Goal: Task Accomplishment & Management: Use online tool/utility

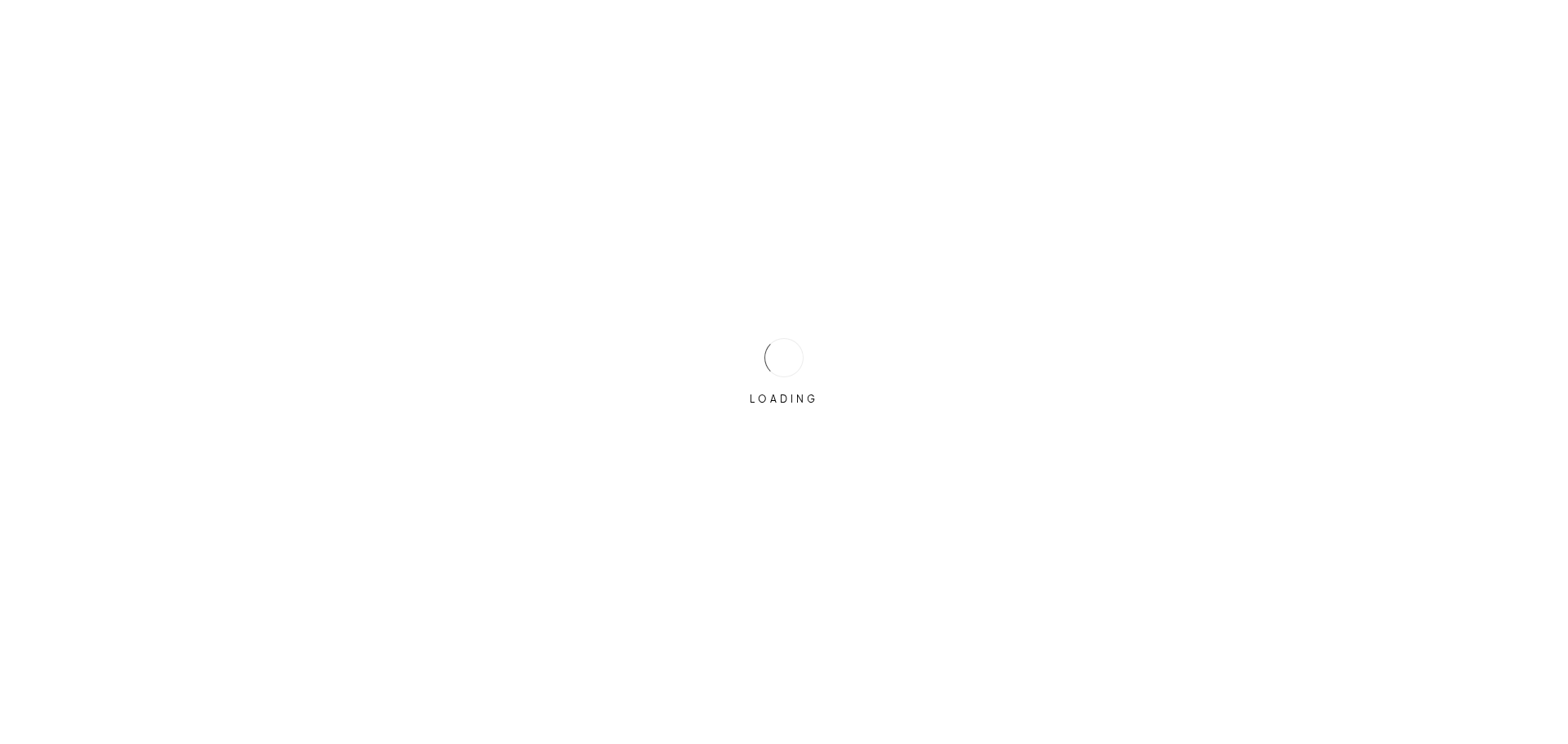
click at [733, 356] on div "LOADING" at bounding box center [784, 372] width 1568 height 744
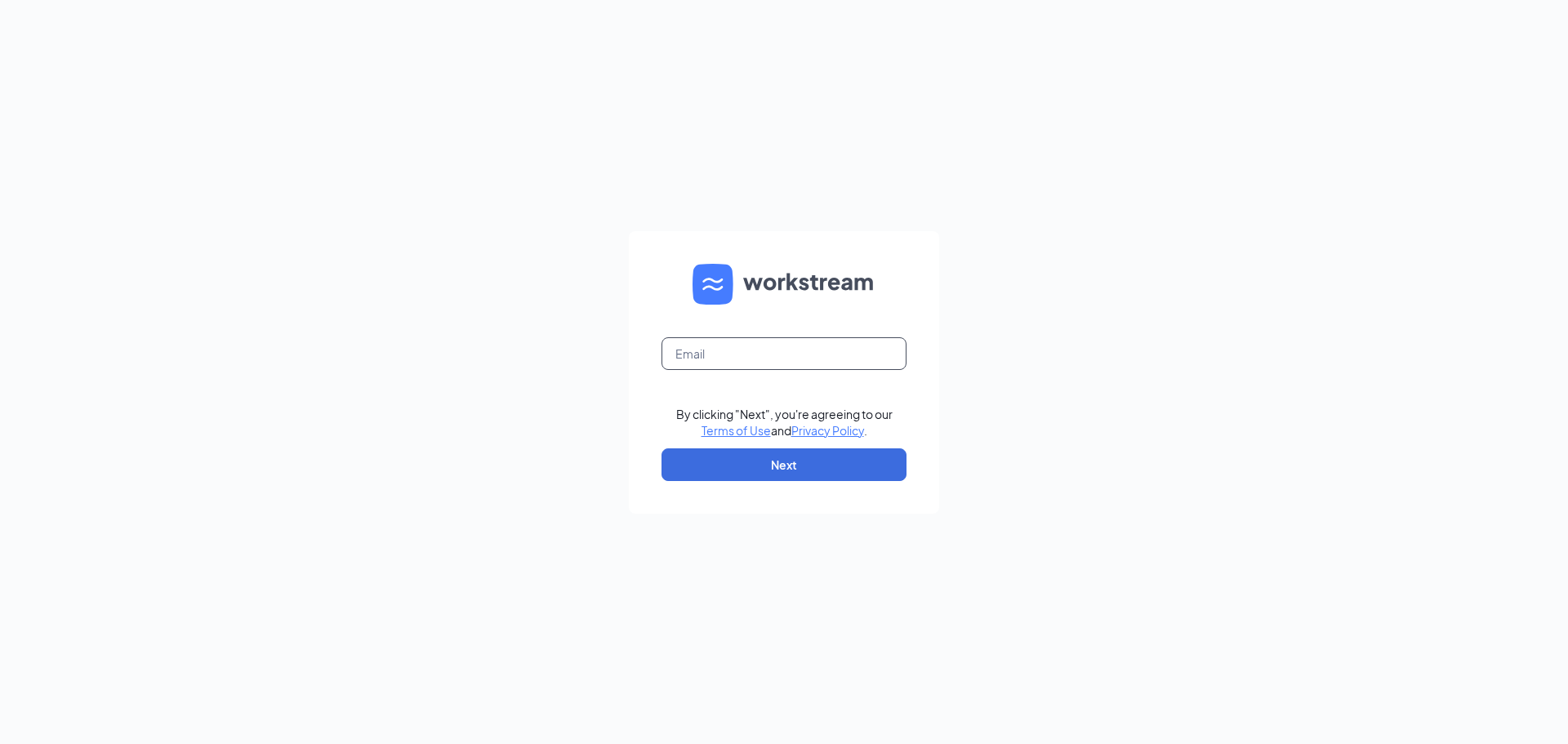
click at [730, 353] on input "text" at bounding box center [784, 354] width 245 height 32
type input "[EMAIL_ADDRESS][DOMAIN_NAME]"
click at [789, 467] on button "Next" at bounding box center [784, 464] width 245 height 32
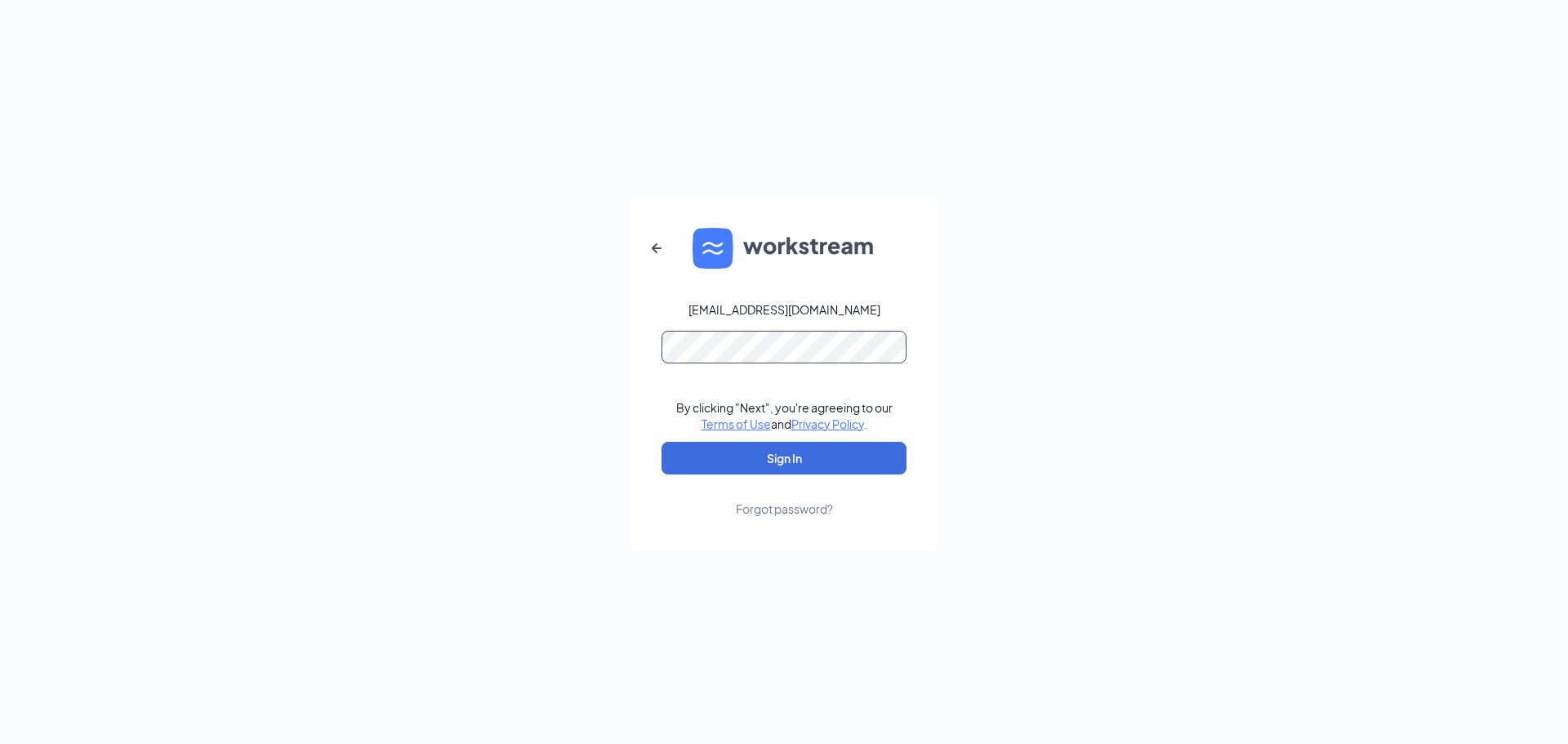
click at [662, 442] on button "Sign In" at bounding box center [784, 458] width 245 height 32
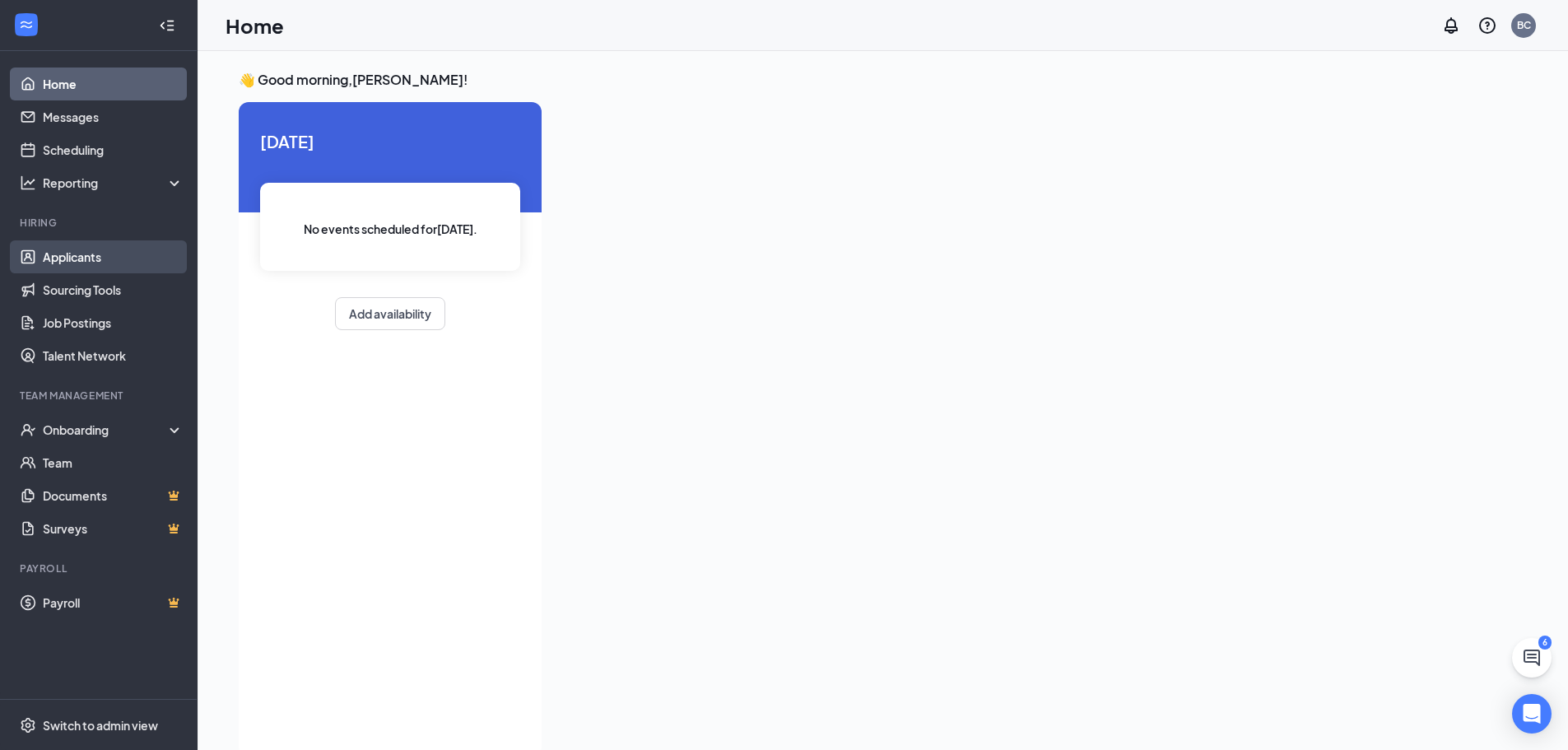
click at [97, 250] on link "Applicants" at bounding box center [113, 256] width 141 height 33
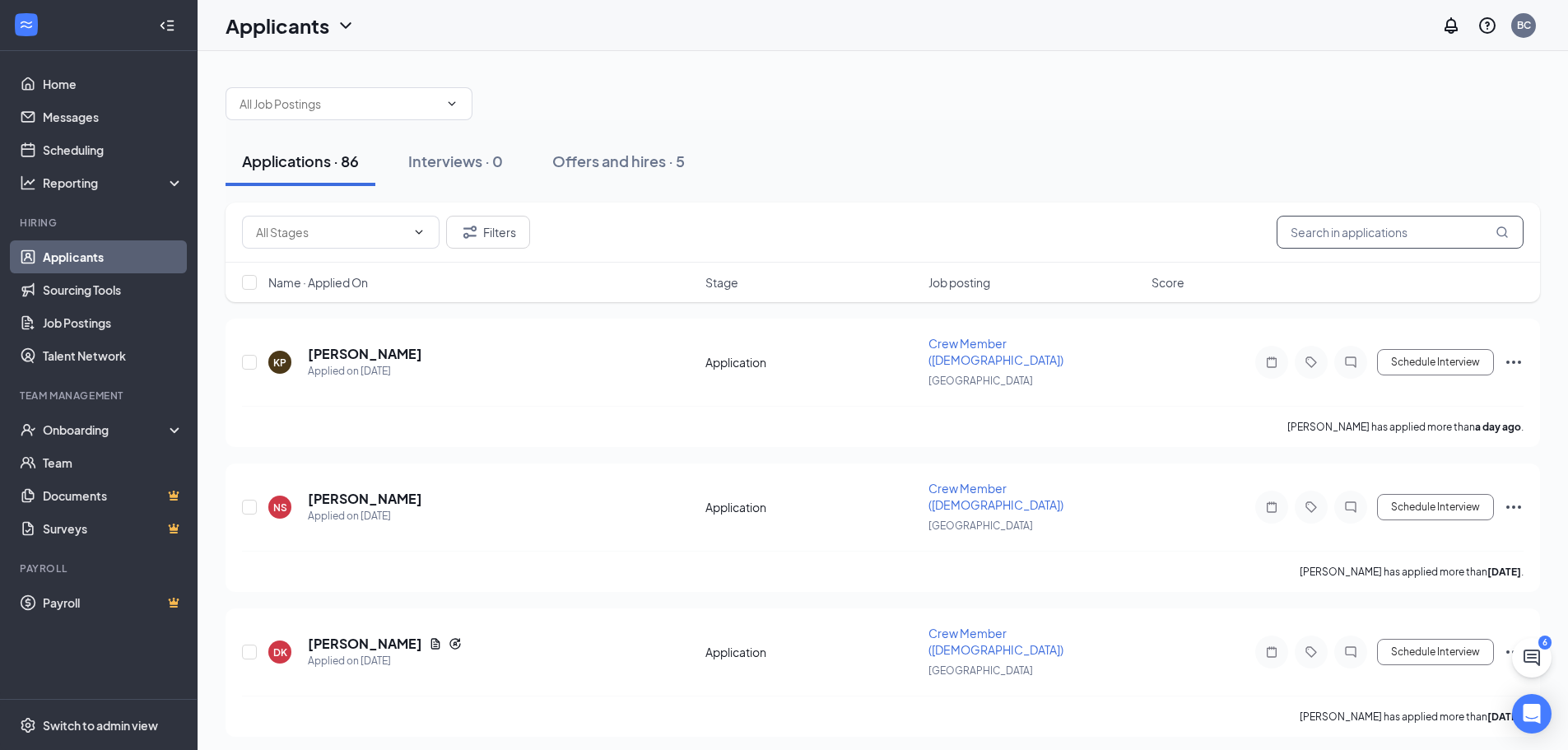
click at [1361, 241] on input "text" at bounding box center [1400, 232] width 247 height 33
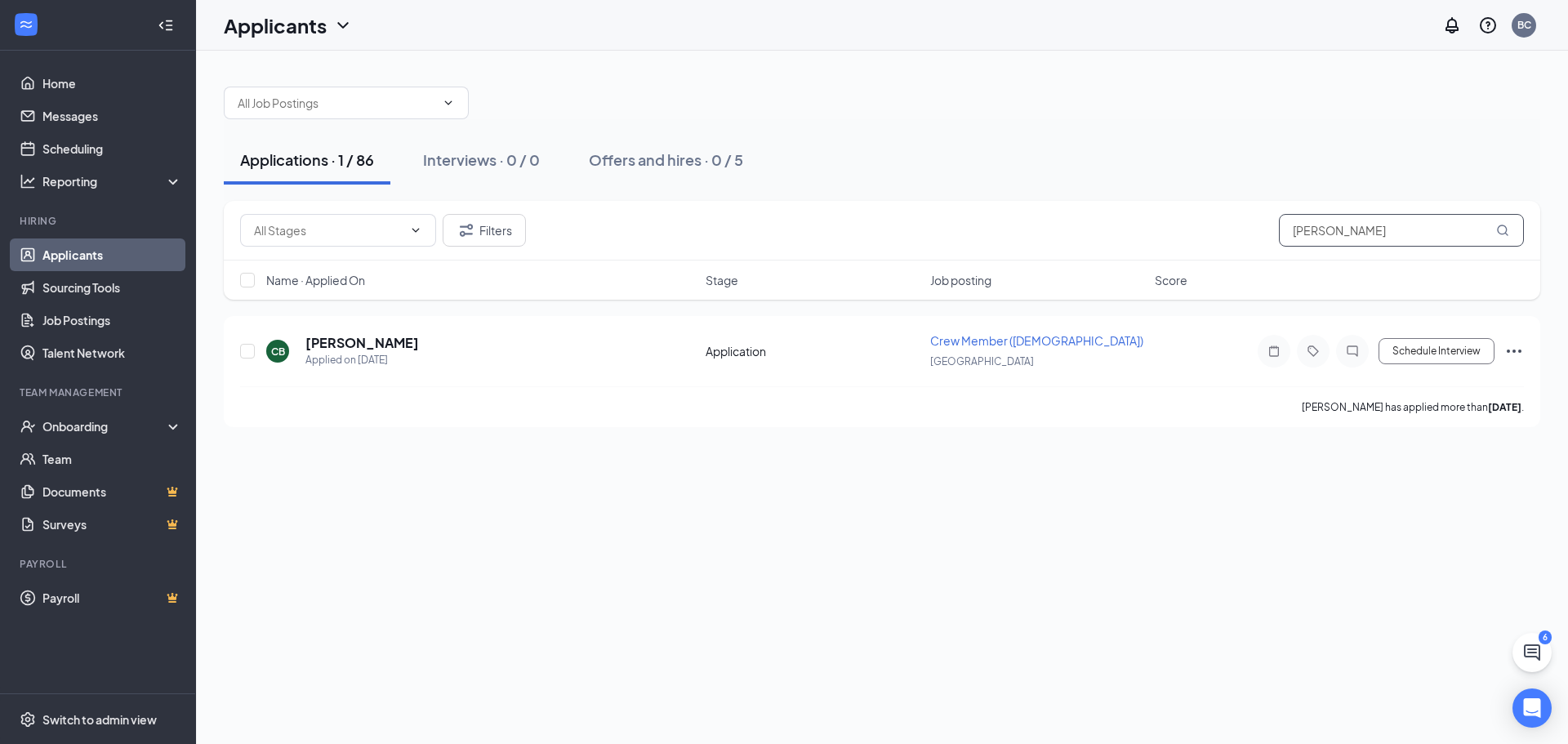
drag, startPoint x: 1349, startPoint y: 239, endPoint x: 1265, endPoint y: 247, distance: 84.4
click at [1265, 247] on div "Filters [PERSON_NAME]" at bounding box center [882, 230] width 1316 height 60
type input "p"
type input "[PERSON_NAME]"
click at [965, 234] on div "Filters [PERSON_NAME]" at bounding box center [882, 230] width 1284 height 32
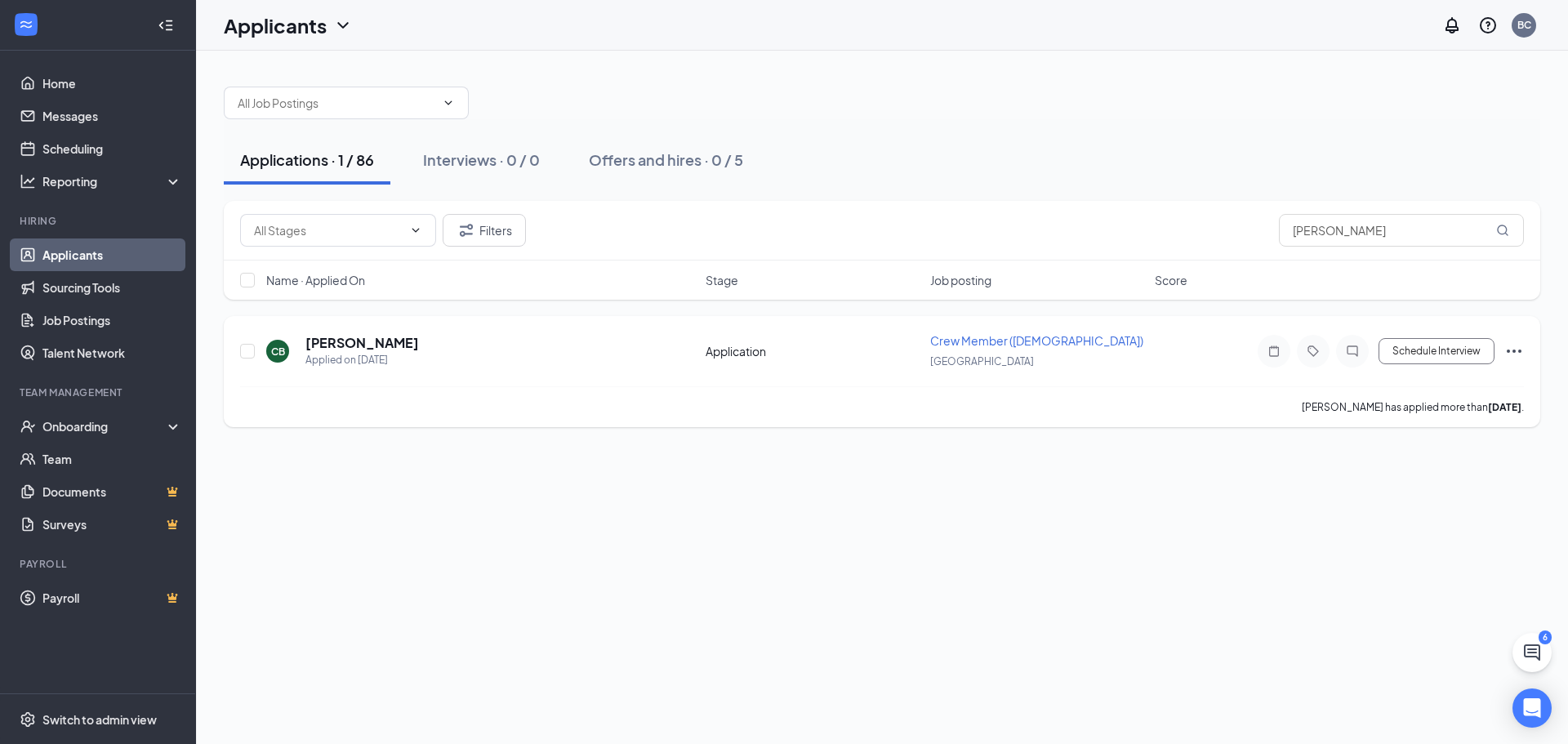
click at [821, 346] on div "Application" at bounding box center [813, 350] width 215 height 16
click at [355, 336] on h5 "[PERSON_NAME]" at bounding box center [362, 343] width 114 height 18
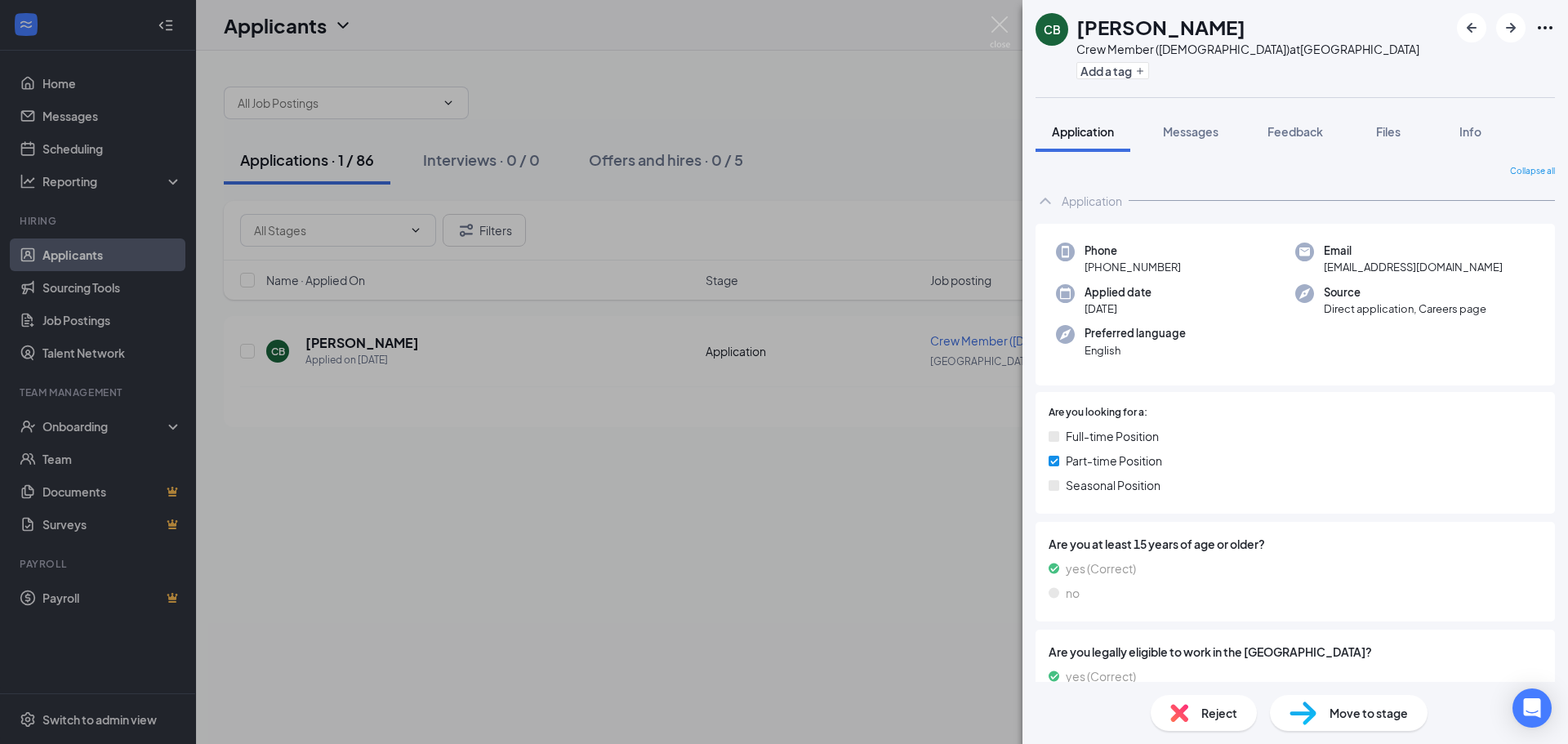
click at [1552, 20] on icon "Ellipses" at bounding box center [1545, 27] width 20 height 20
click at [1491, 63] on link "View full application" at bounding box center [1457, 65] width 176 height 16
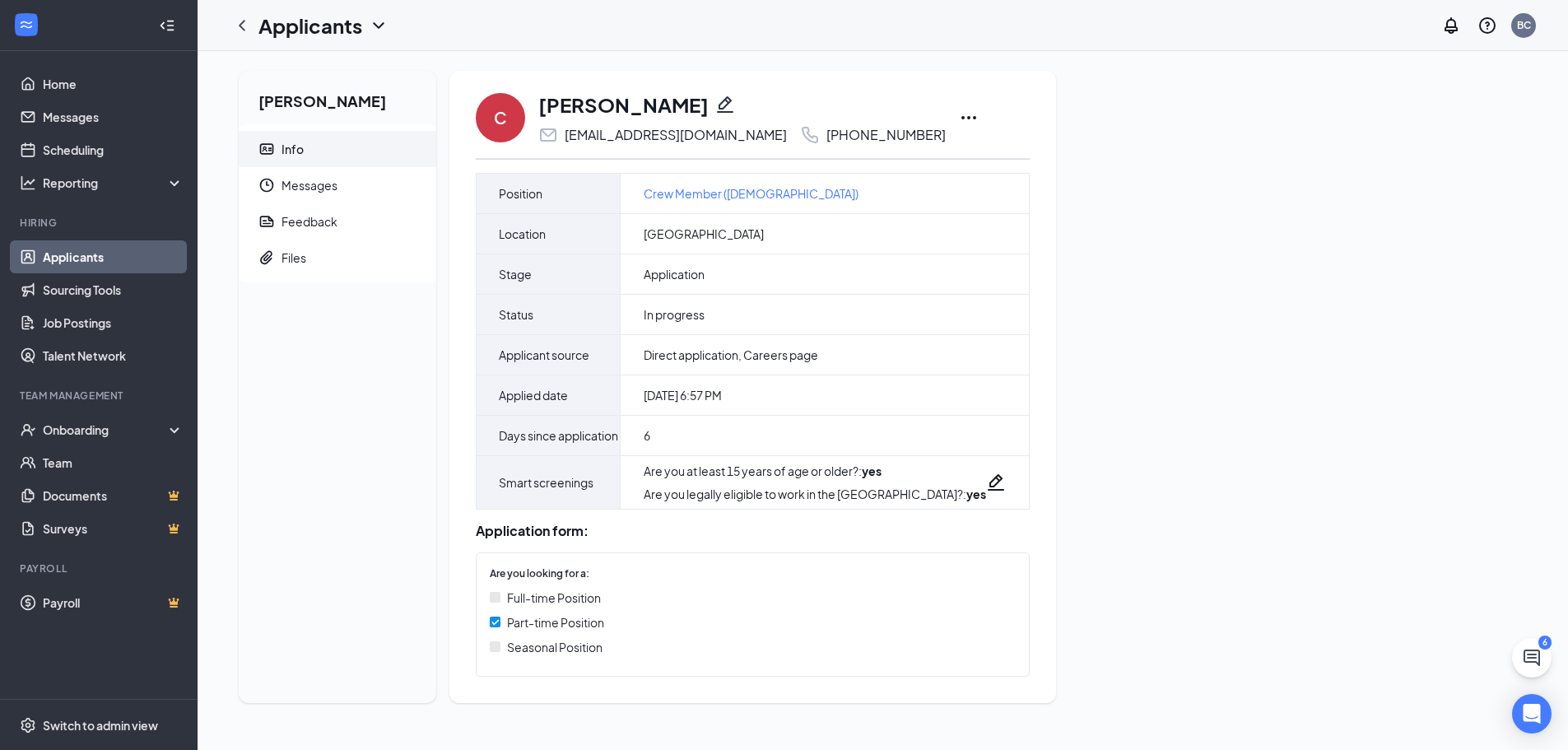
click at [68, 255] on link "Applicants" at bounding box center [113, 256] width 141 height 33
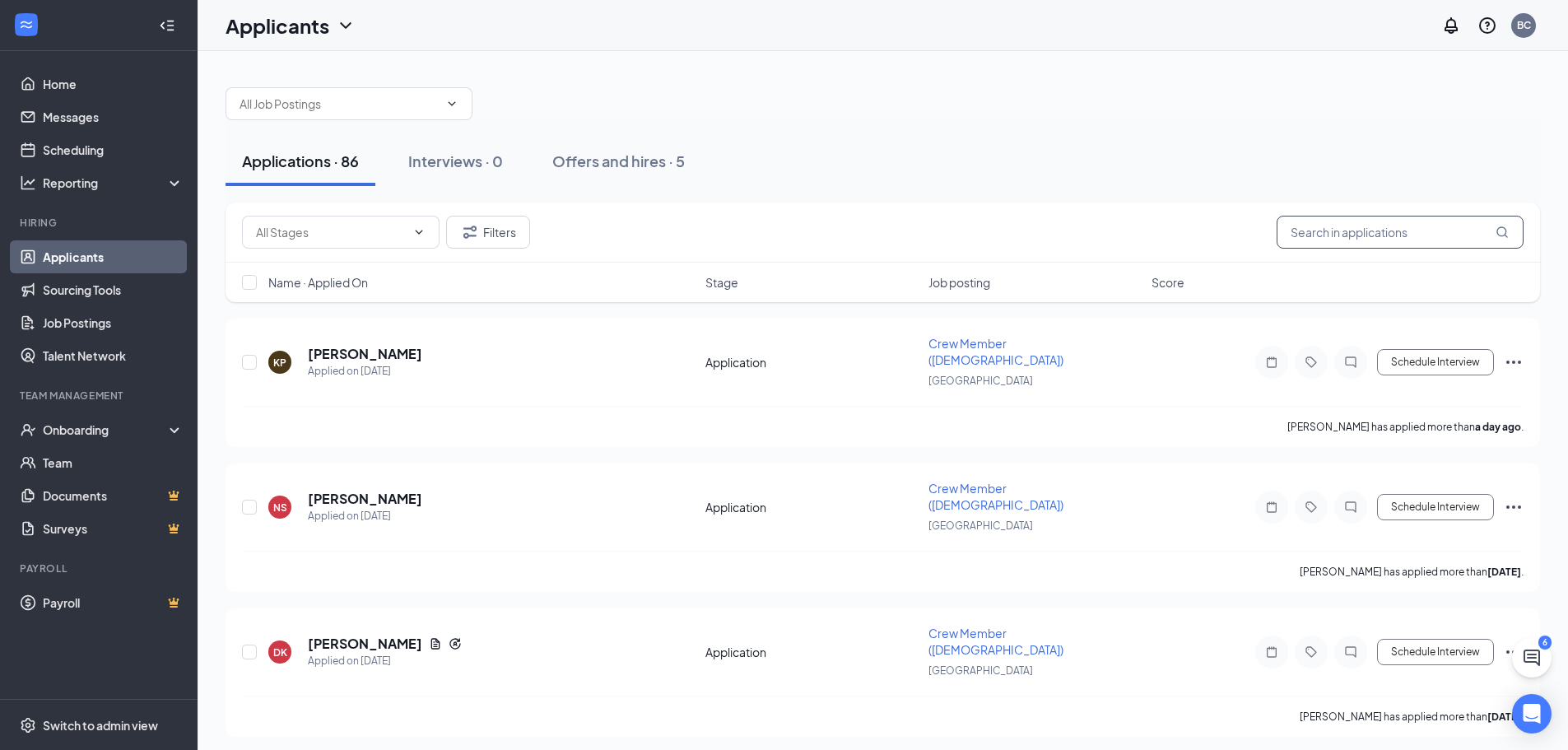
click at [1358, 239] on input "text" at bounding box center [1400, 232] width 247 height 33
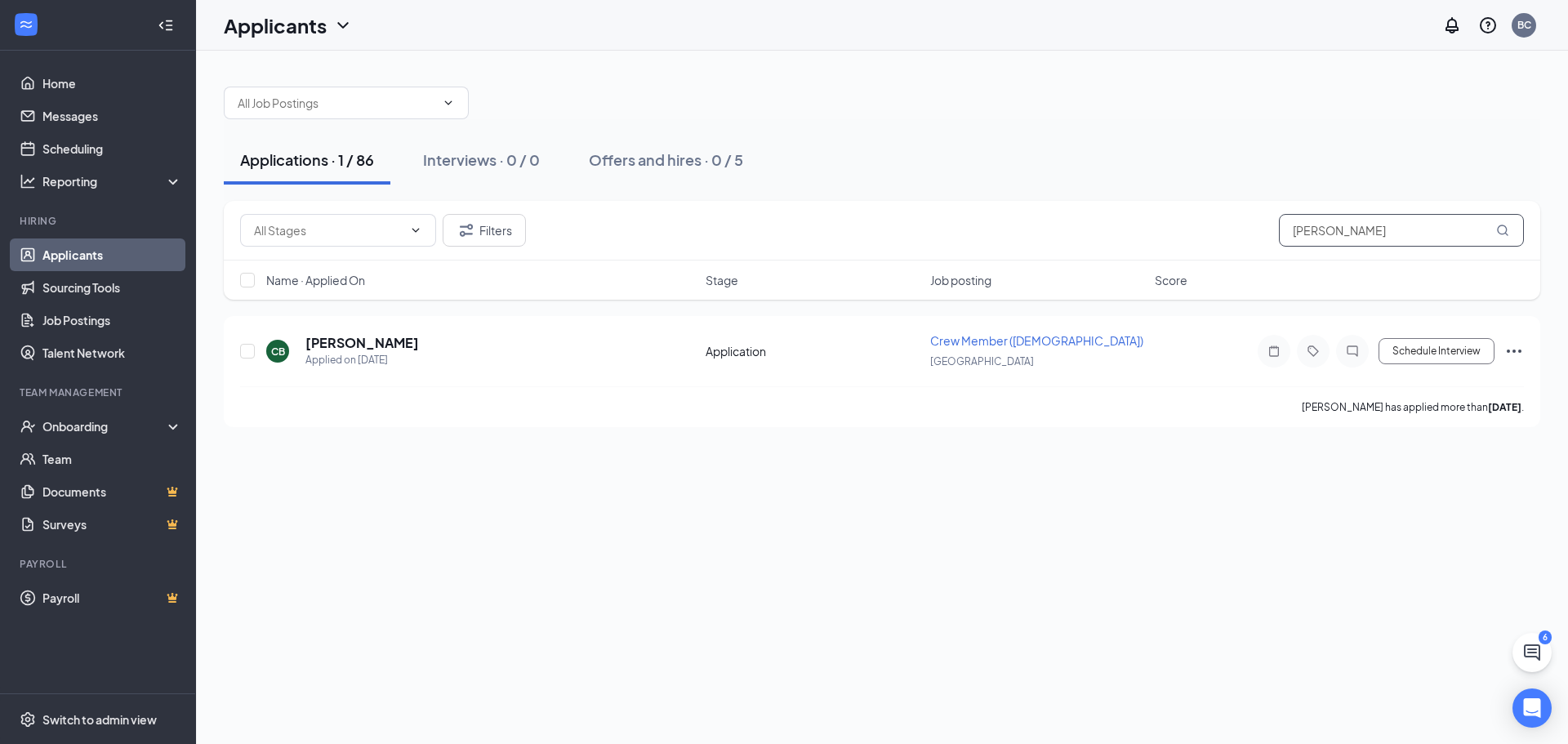
drag, startPoint x: 1395, startPoint y: 230, endPoint x: 1250, endPoint y: 227, distance: 145.0
click at [1250, 227] on div "Filters cole" at bounding box center [882, 230] width 1284 height 32
type input "patricia"
click at [385, 341] on h5 "Patricia Craigie" at bounding box center [362, 343] width 114 height 18
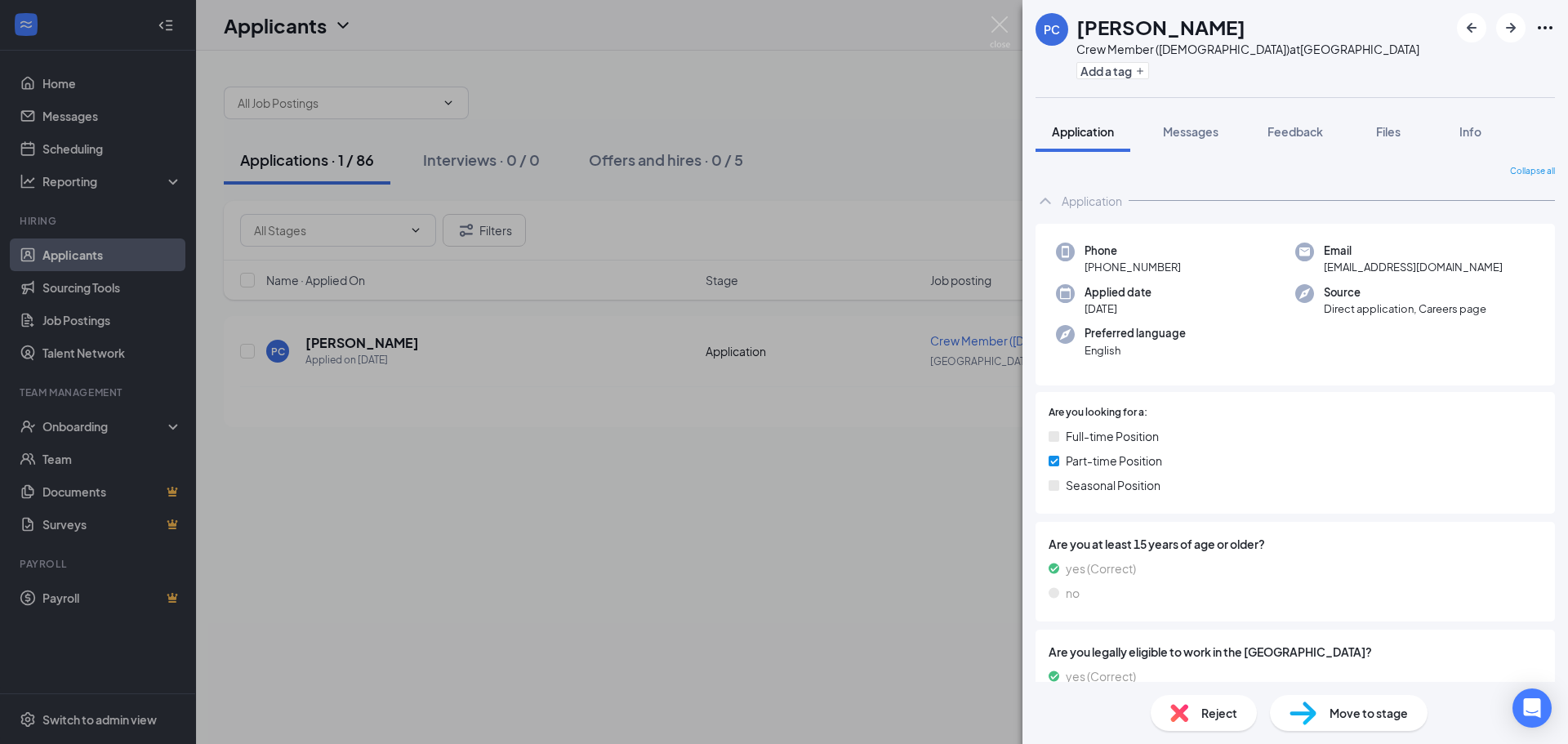
click at [1560, 28] on div "PC Patricia Craigie Crew Member (16+ yrs old) at Apple Valley Add a tag" at bounding box center [1296, 48] width 546 height 97
click at [1556, 28] on div "PC Patricia Craigie Crew Member (16+ yrs old) at Apple Valley Add a tag" at bounding box center [1296, 48] width 546 height 97
click at [664, 701] on div "PC Patricia Craigie Crew Member (16+ yrs old) at Apple Valley Add a tag Applica…" at bounding box center [784, 372] width 1568 height 744
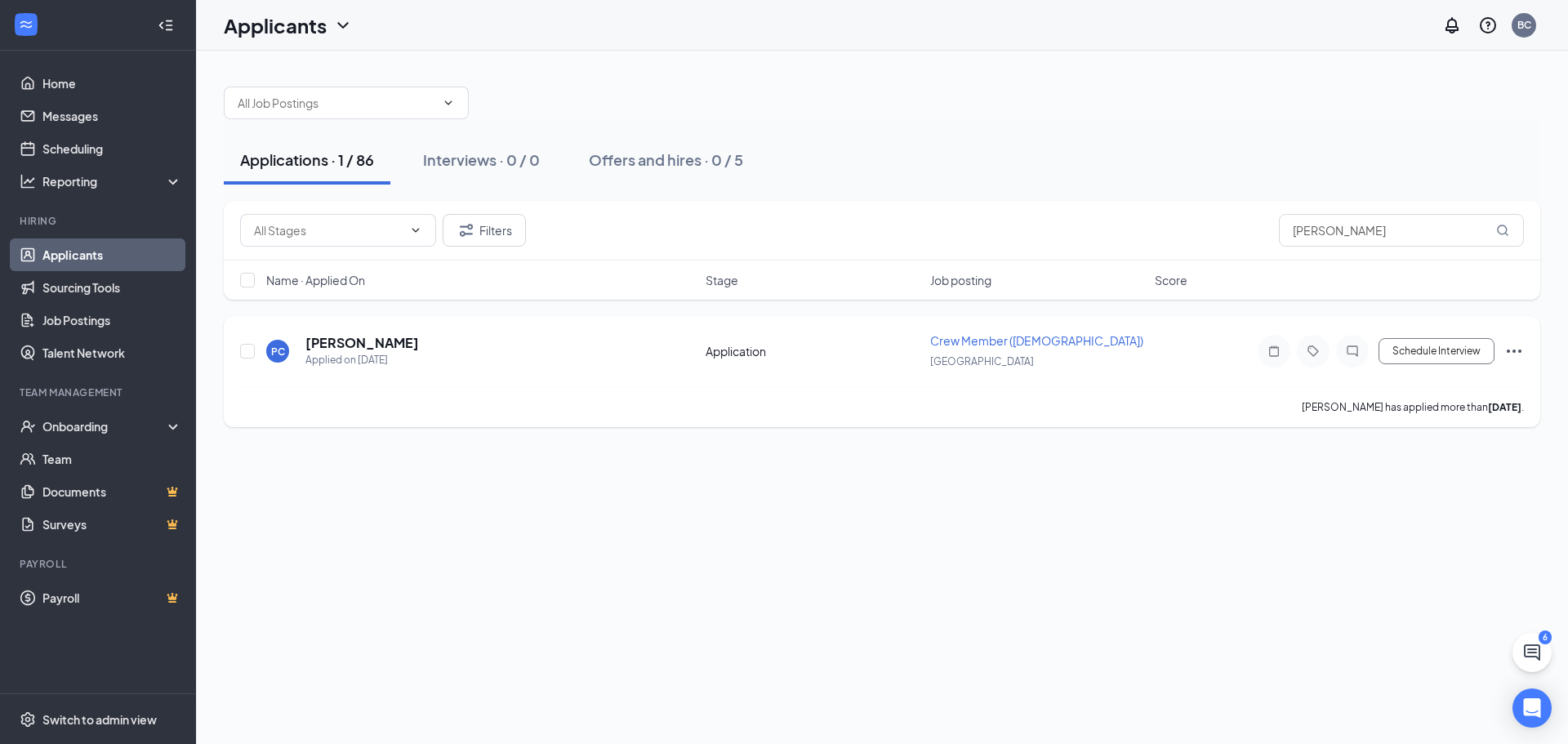
click at [1516, 349] on icon "Ellipses" at bounding box center [1514, 350] width 20 height 20
click at [1440, 372] on li "Print applicant" at bounding box center [1440, 381] width 167 height 36
